Goal: Book appointment/travel/reservation

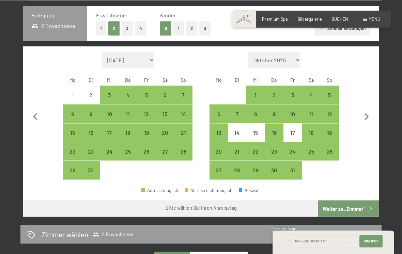
scroll to position [141, 0]
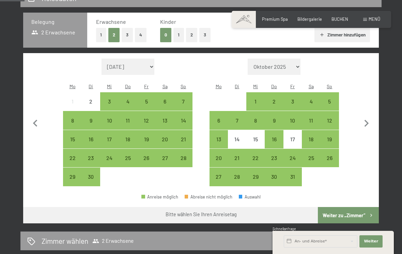
click at [363, 122] on icon "button" at bounding box center [366, 123] width 14 height 14
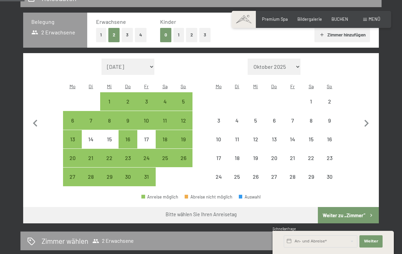
select select "2025-10-01"
select select "2025-11-01"
select select "2025-10-01"
select select "2025-11-01"
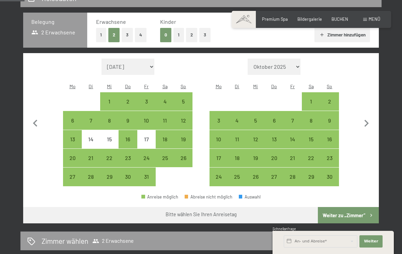
click at [311, 155] on div "22" at bounding box center [310, 163] width 17 height 17
select select "2025-10-01"
select select "2025-11-01"
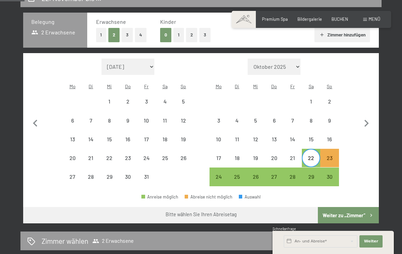
click at [328, 155] on div "23" at bounding box center [329, 163] width 17 height 17
select select "2025-10-01"
select select "2025-11-01"
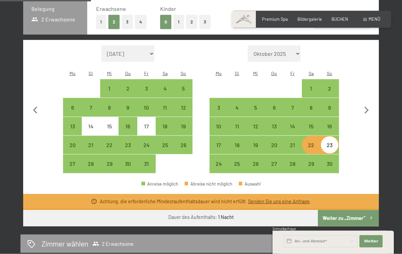
scroll to position [155, 0]
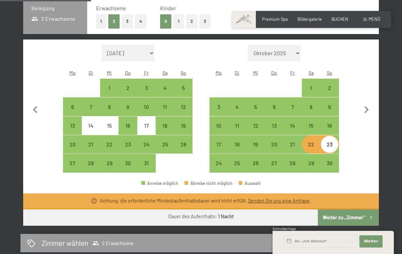
click at [352, 210] on button "Weiter zu „Zimmer“" at bounding box center [348, 217] width 61 height 16
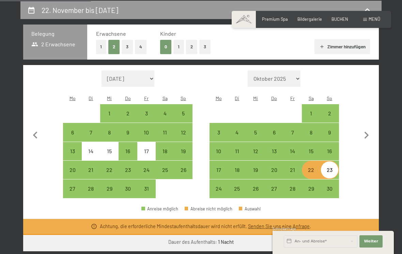
select select "2025-10-01"
select select "2025-11-01"
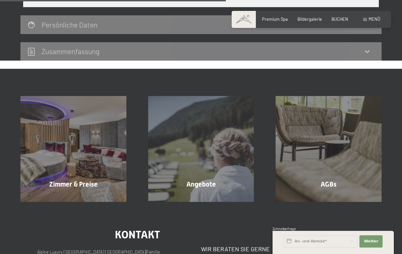
scroll to position [267, 0]
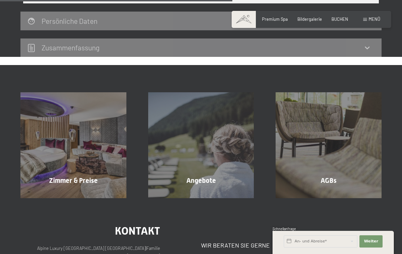
click at [93, 155] on div "Zimmer & Preise Mehr erfahren" at bounding box center [74, 145] width 128 height 106
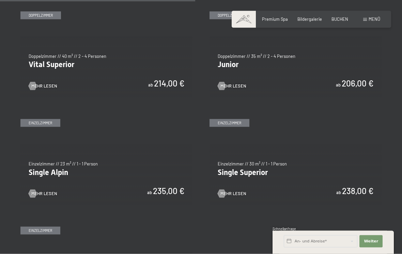
scroll to position [793, 0]
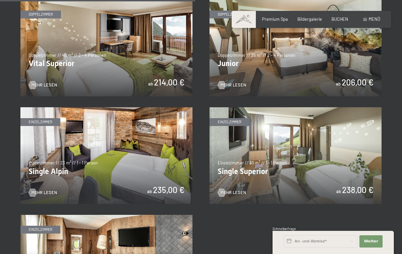
click at [360, 84] on img at bounding box center [295, 48] width 172 height 97
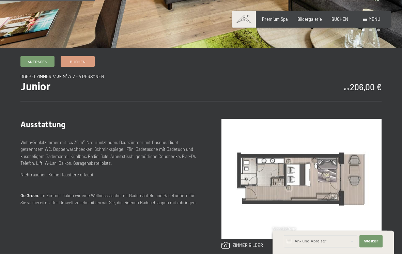
scroll to position [174, 0]
